Goal: Transaction & Acquisition: Purchase product/service

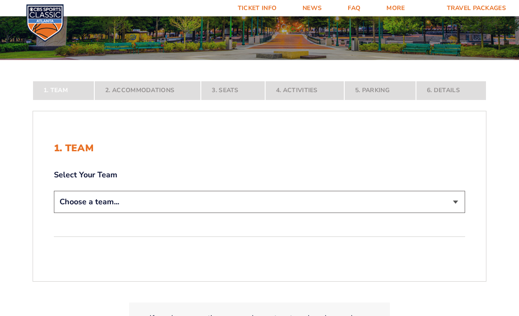
scroll to position [111, 0]
click at [455, 213] on select "Choose a team... [US_STATE] Wildcats [US_STATE] State Buckeyes [US_STATE] Tar H…" at bounding box center [259, 202] width 411 height 22
select select "12956"
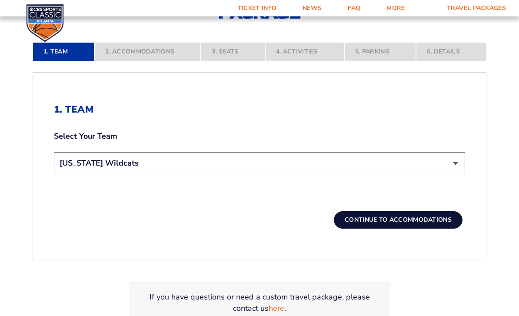
click at [431, 229] on button "Continue To Accommodations" at bounding box center [398, 220] width 129 height 17
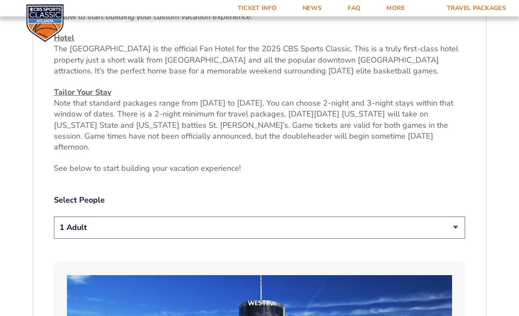
scroll to position [340, 0]
click at [453, 231] on select "1 Adult 2 Adults 3 Adults 4 Adults 2 Adults + 1 Child 2 Adults + 2 Children 2 A…" at bounding box center [259, 228] width 411 height 22
select select "3 Adults"
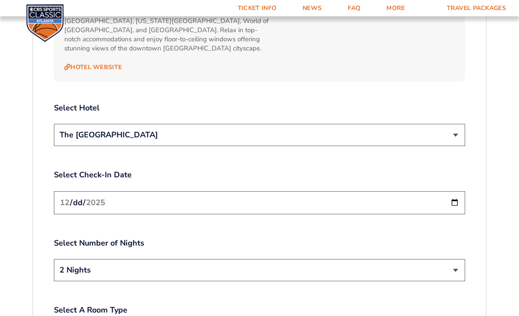
scroll to position [982, 0]
click at [462, 128] on select "The [GEOGRAPHIC_DATA]" at bounding box center [259, 135] width 411 height 22
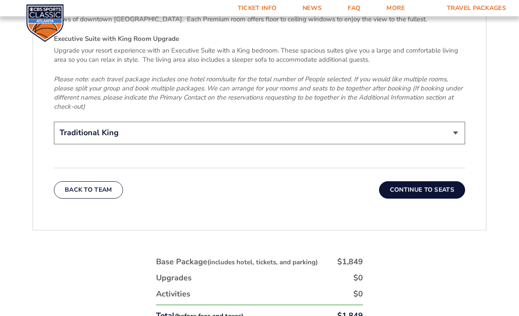
scroll to position [1389, 0]
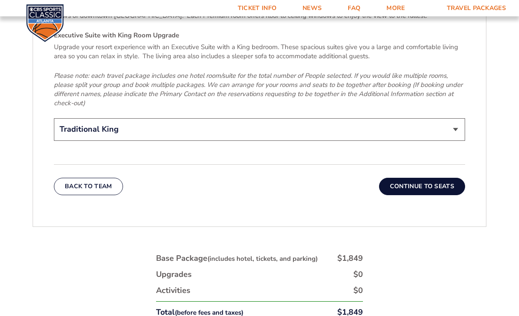
click at [439, 178] on button "Continue To Seats" at bounding box center [422, 186] width 86 height 17
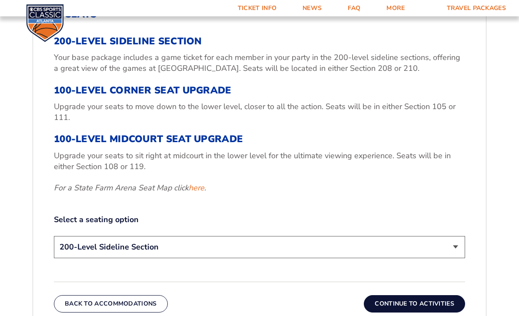
scroll to position [305, 0]
click at [85, 145] on h3 "100-Level Midcourt Seat Upgrade" at bounding box center [259, 138] width 411 height 11
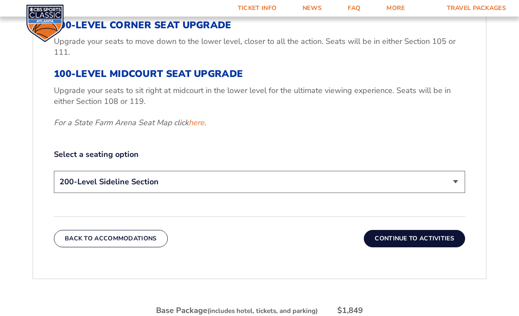
scroll to position [371, 0]
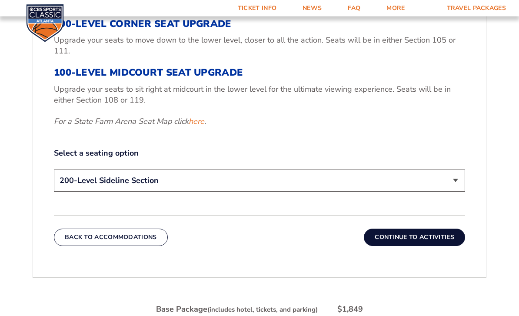
click at [454, 192] on select "200-Level Sideline Section 100-Level Corner Seat Upgrade (+$120 per person) 100…" at bounding box center [259, 181] width 411 height 22
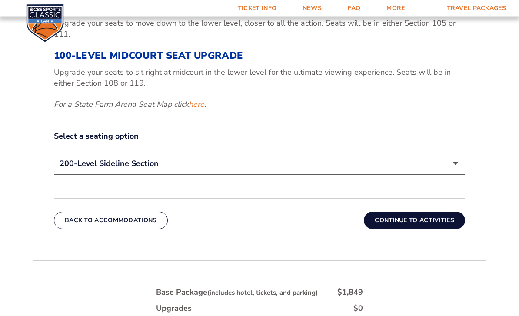
scroll to position [389, 0]
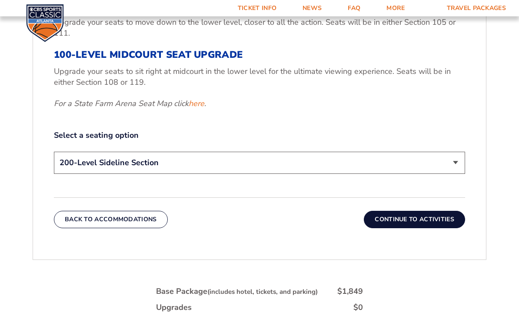
click at [197, 109] on link "here" at bounding box center [196, 104] width 16 height 11
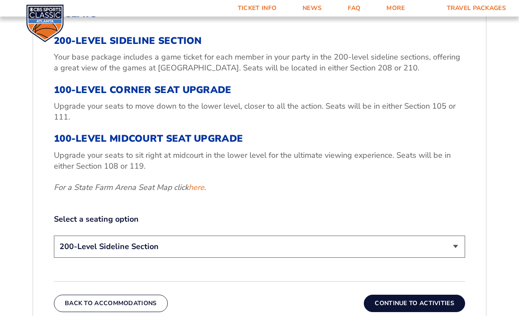
scroll to position [305, 0]
click at [76, 145] on h3 "100-Level Midcourt Seat Upgrade" at bounding box center [259, 138] width 411 height 11
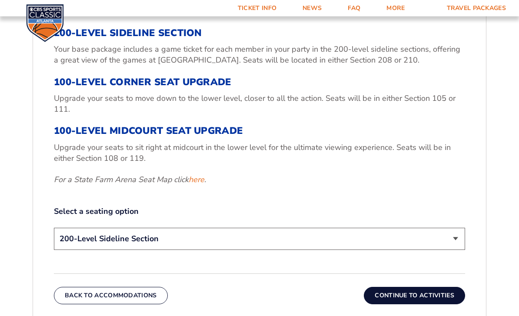
scroll to position [314, 0]
click at [459, 250] on select "200-Level Sideline Section 100-Level Corner Seat Upgrade (+$120 per person) 100…" at bounding box center [259, 239] width 411 height 22
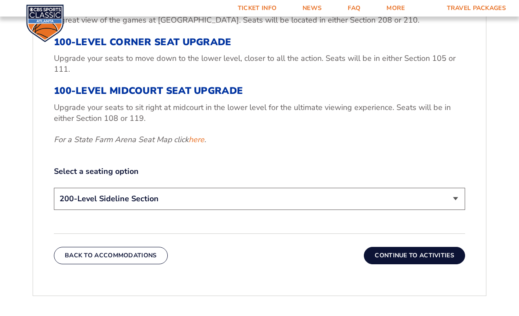
click at [443, 264] on button "Continue To Activities" at bounding box center [414, 255] width 101 height 17
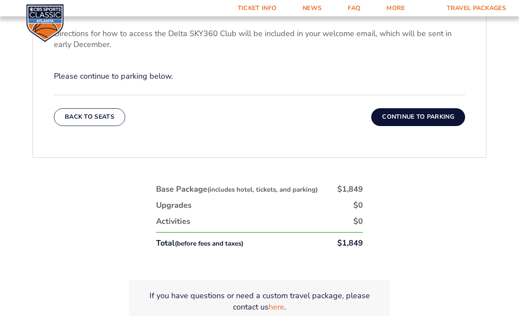
scroll to position [388, 0]
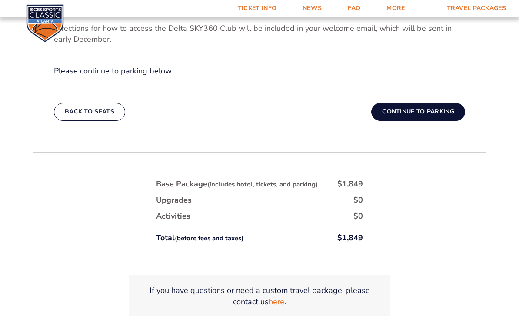
click at [433, 120] on button "Continue To Parking" at bounding box center [418, 111] width 94 height 17
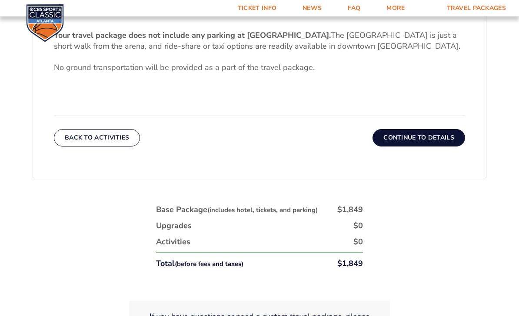
scroll to position [311, 0]
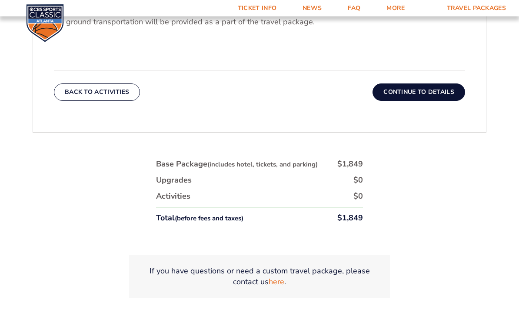
click at [443, 101] on button "Continue To Details" at bounding box center [418, 92] width 93 height 17
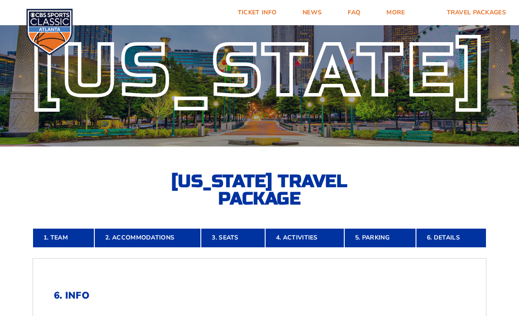
scroll to position [0, 0]
